Goal: Find contact information: Find contact information

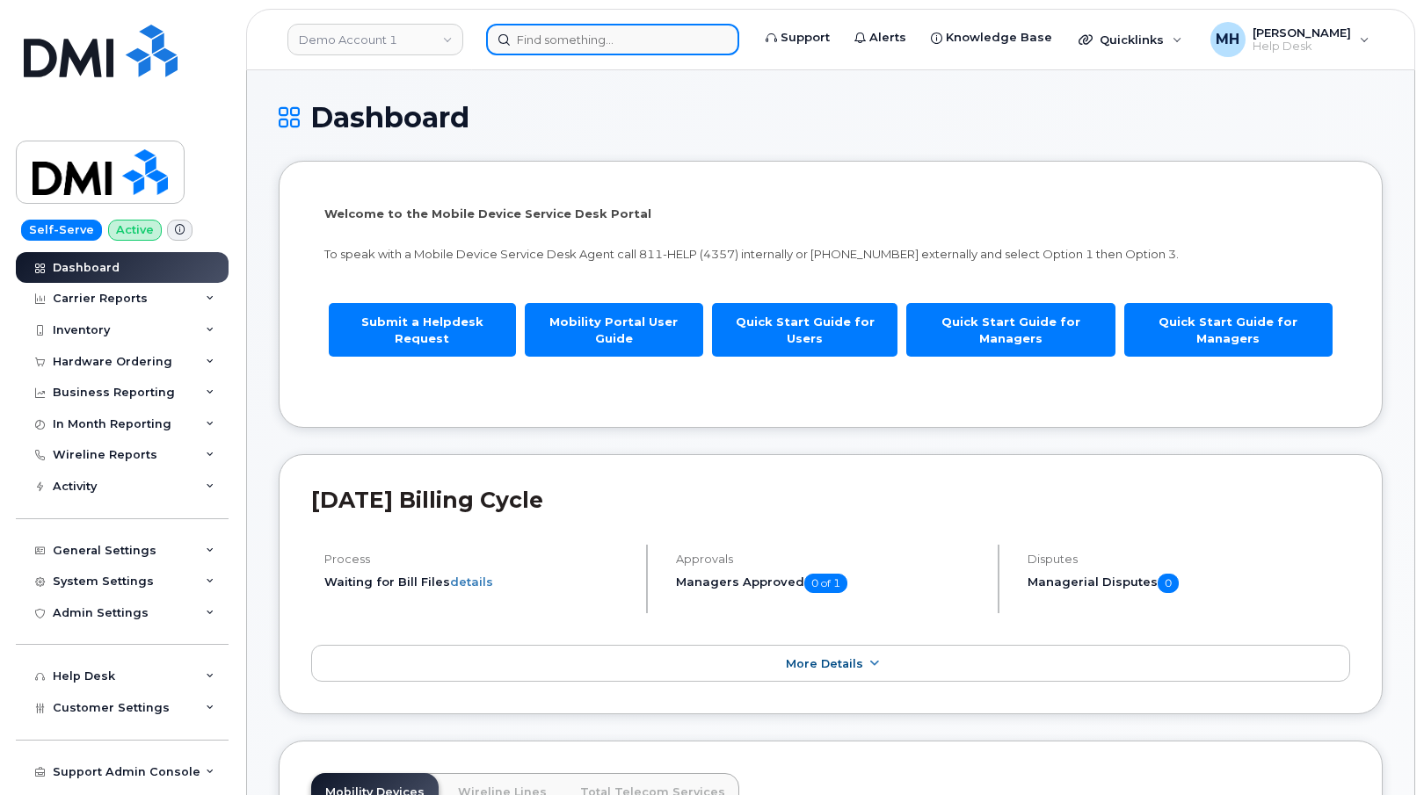
click at [587, 40] on input at bounding box center [612, 40] width 253 height 32
paste input "[PHONE_NUMBER]"
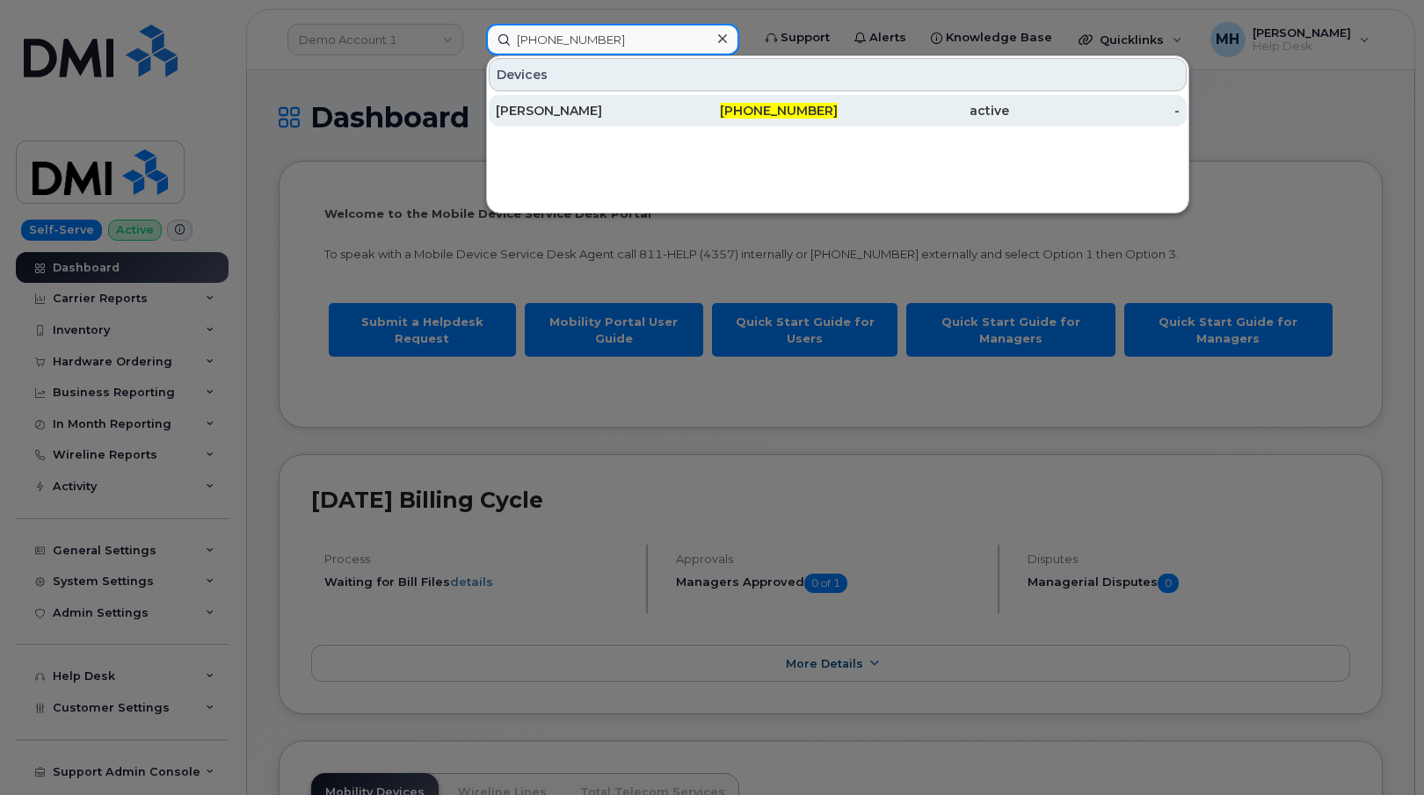
type input "[PHONE_NUMBER]"
click at [595, 105] on div "[PERSON_NAME]" at bounding box center [581, 111] width 171 height 18
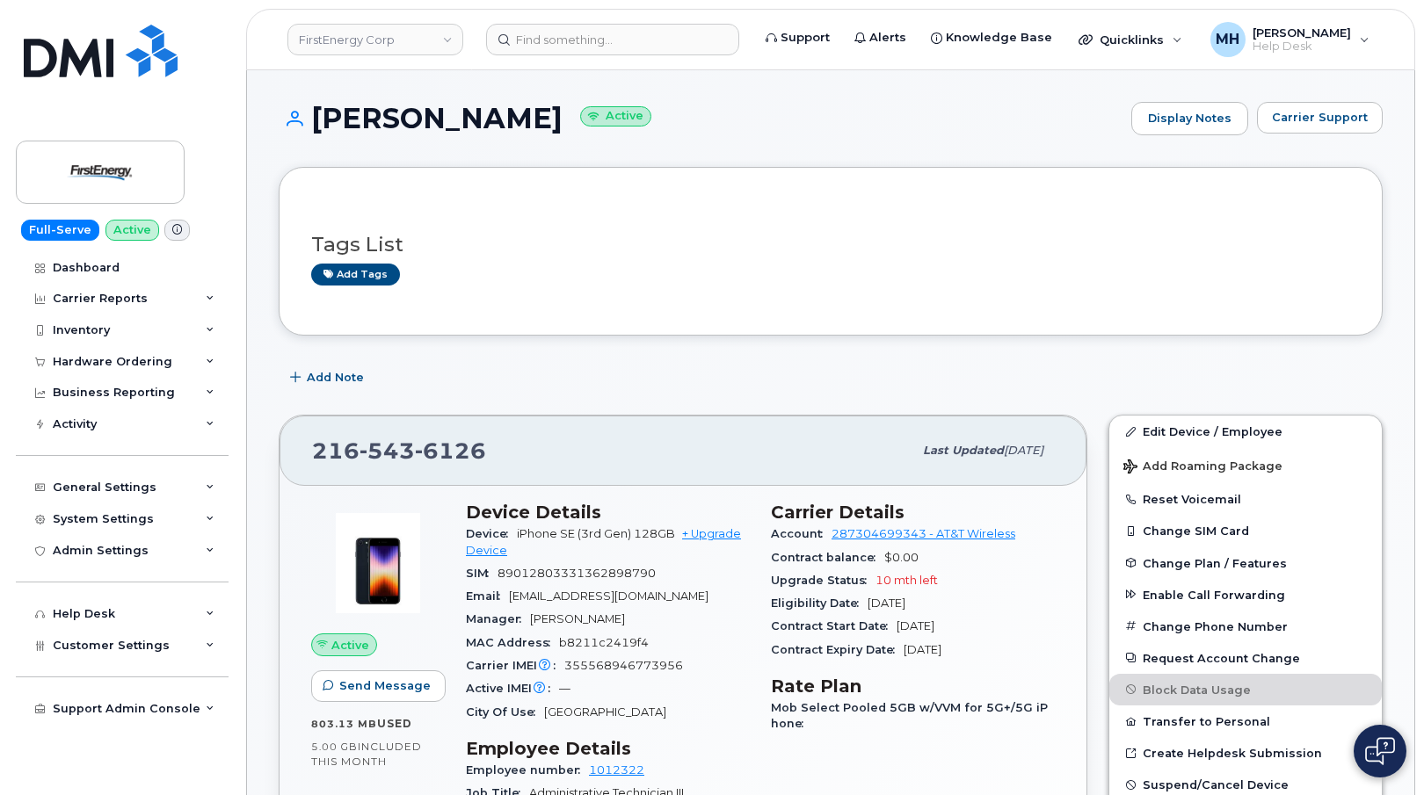
drag, startPoint x: 502, startPoint y: 121, endPoint x: 315, endPoint y: 121, distance: 187.2
click at [315, 121] on h1 "[PERSON_NAME] Active" at bounding box center [701, 118] width 844 height 31
copy h1 "[PERSON_NAME]"
drag, startPoint x: 689, startPoint y: 594, endPoint x: 541, endPoint y: 534, distance: 160.1
click at [504, 594] on div "Email [EMAIL_ADDRESS][DOMAIN_NAME]" at bounding box center [608, 596] width 284 height 23
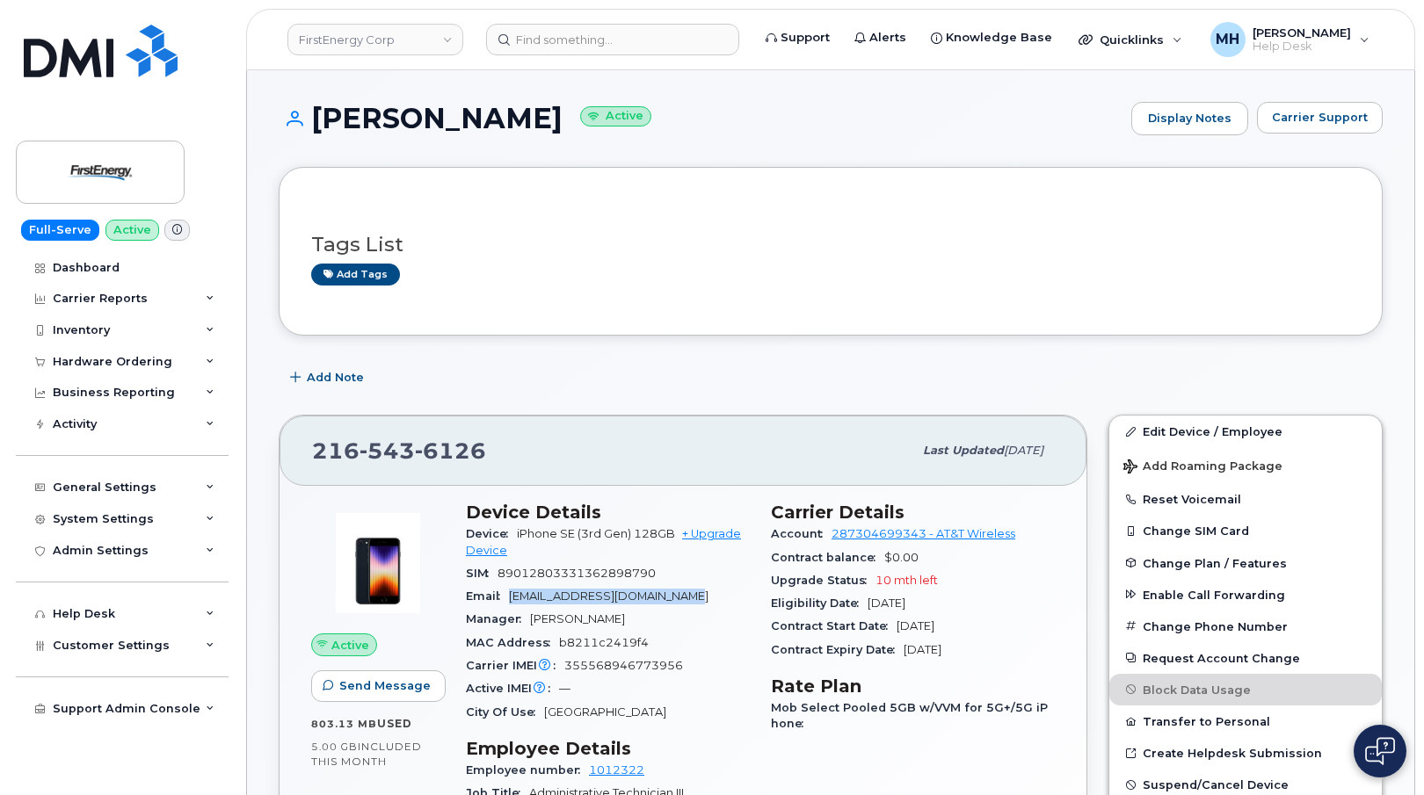
copy span "[EMAIL_ADDRESS][DOMAIN_NAME]"
drag, startPoint x: 489, startPoint y: 458, endPoint x: 275, endPoint y: 443, distance: 214.1
click at [275, 443] on div "[PHONE_NUMBER] Last updated [DATE] Active Send Message 803.13 MB  used 5.00 GB …" at bounding box center [683, 758] width 830 height 709
copy span "[PHONE_NUMBER]"
